Goal: Information Seeking & Learning: Learn about a topic

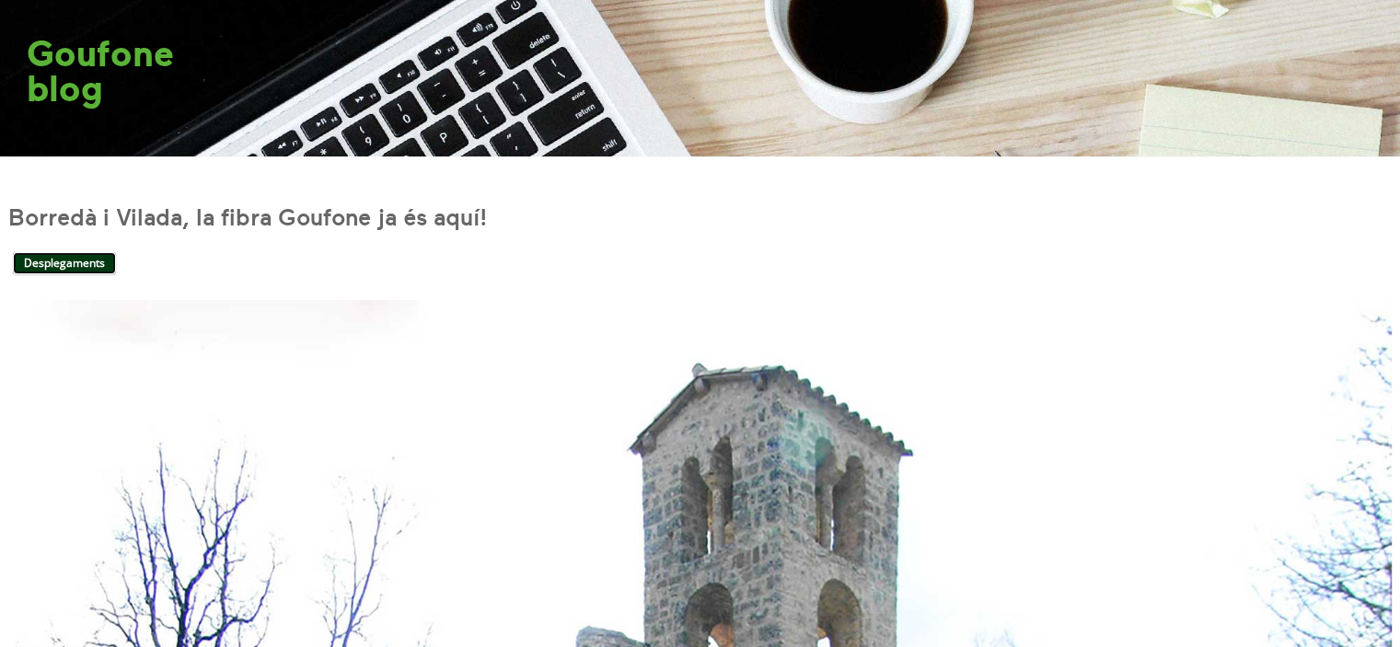
click at [109, 269] on link "Desplegaments" at bounding box center [64, 263] width 103 height 22
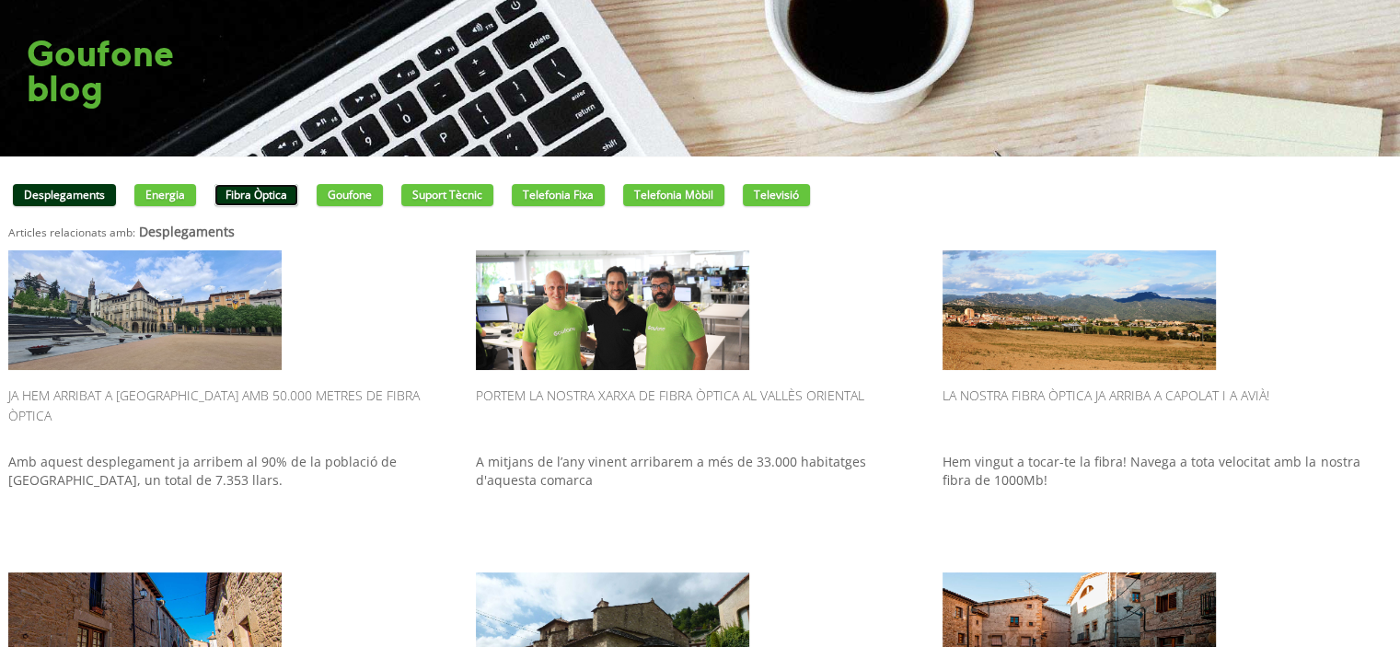
click at [273, 204] on link "Fibra òptica" at bounding box center [257, 195] width 84 height 22
